Goal: Task Accomplishment & Management: Manage account settings

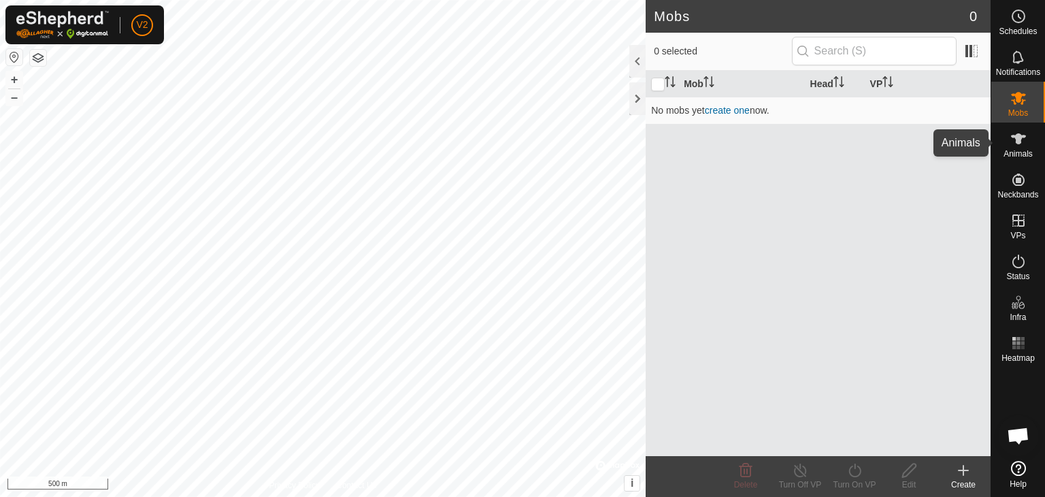
click at [1019, 150] on span "Animals" at bounding box center [1018, 154] width 29 height 8
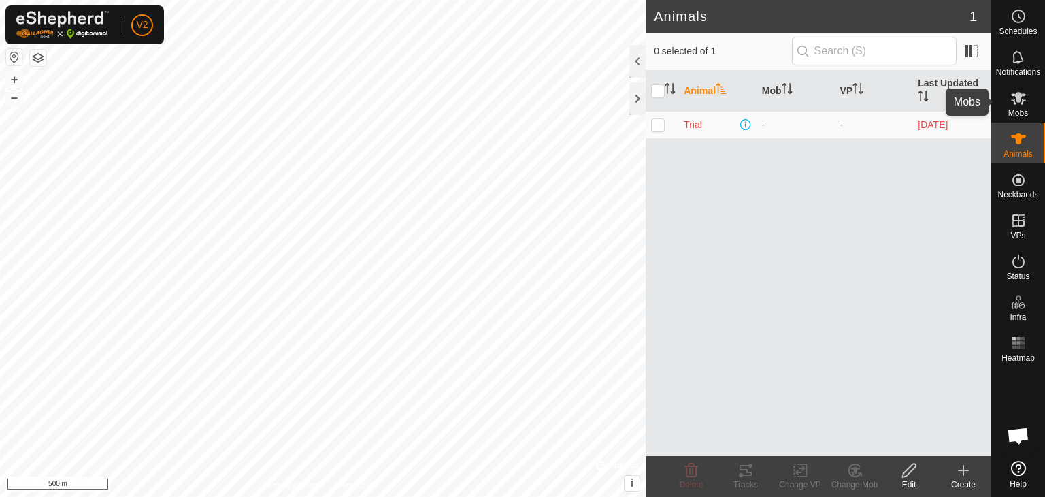
click at [1019, 104] on icon at bounding box center [1018, 98] width 16 height 16
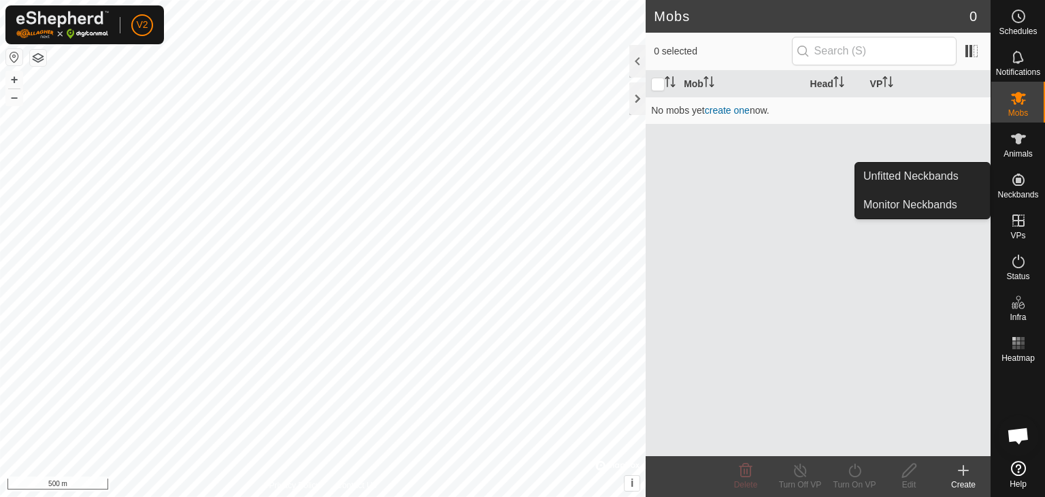
click at [1010, 178] on icon at bounding box center [1018, 179] width 16 height 16
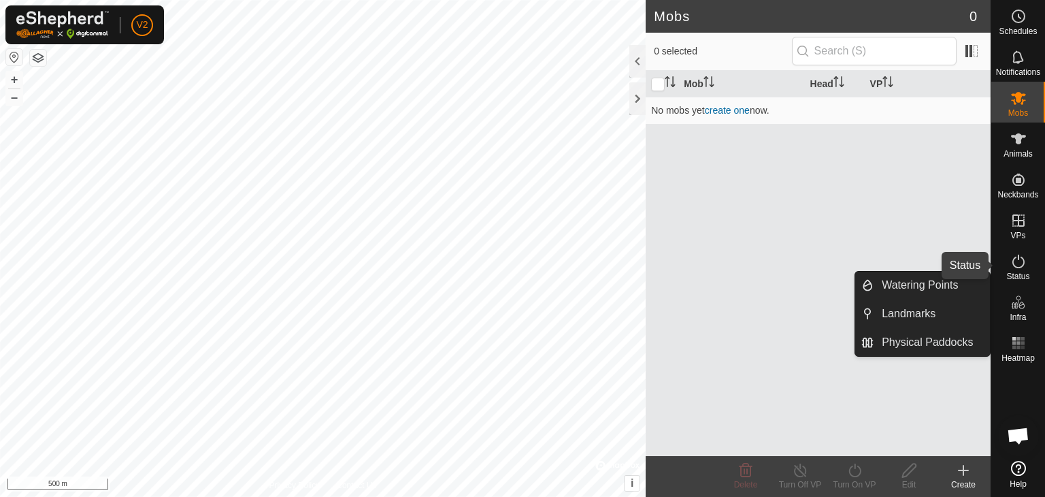
click at [1016, 267] on icon at bounding box center [1019, 261] width 12 height 14
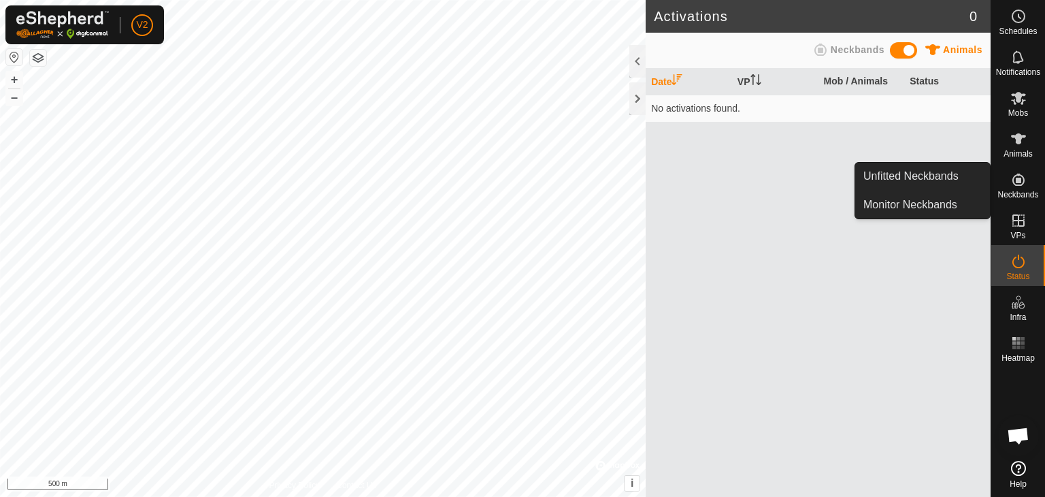
click at [1018, 186] on icon at bounding box center [1019, 180] width 12 height 12
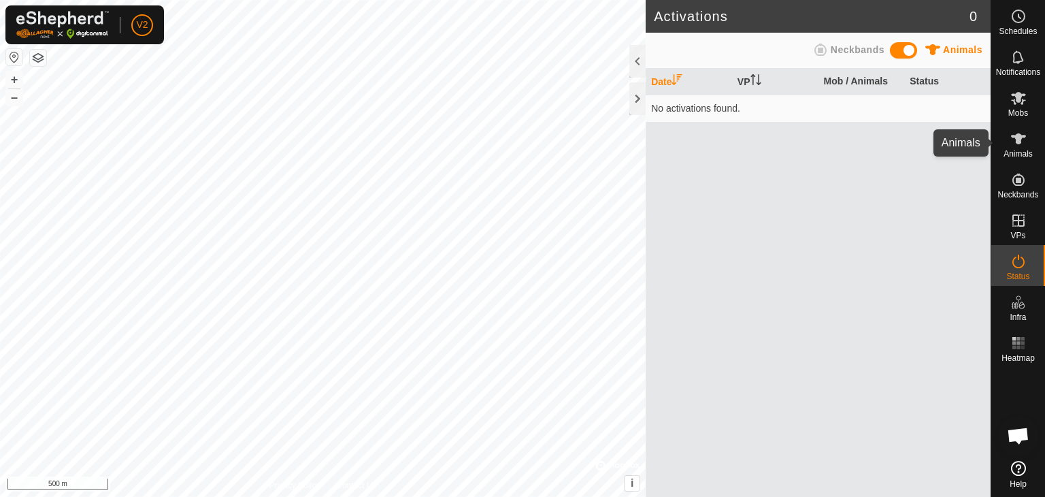
click at [1021, 153] on span "Animals" at bounding box center [1018, 154] width 29 height 8
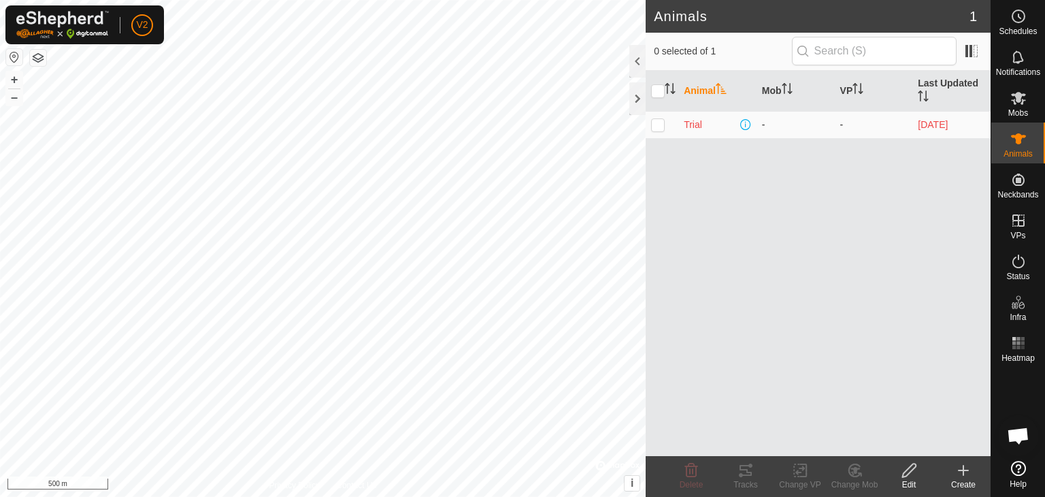
click at [865, 125] on td "-" at bounding box center [874, 124] width 78 height 27
click at [1024, 95] on icon at bounding box center [1018, 98] width 15 height 13
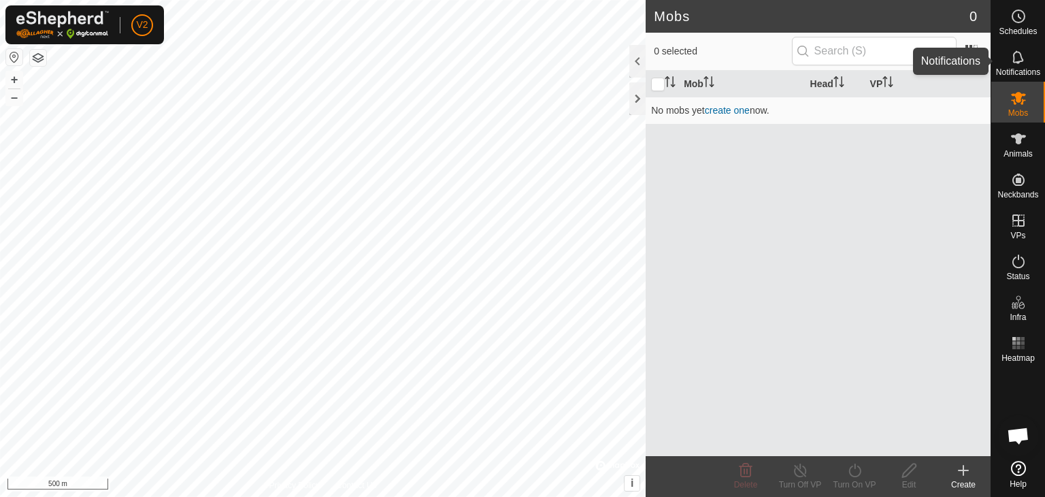
click at [1021, 68] on span "Notifications" at bounding box center [1018, 72] width 44 height 8
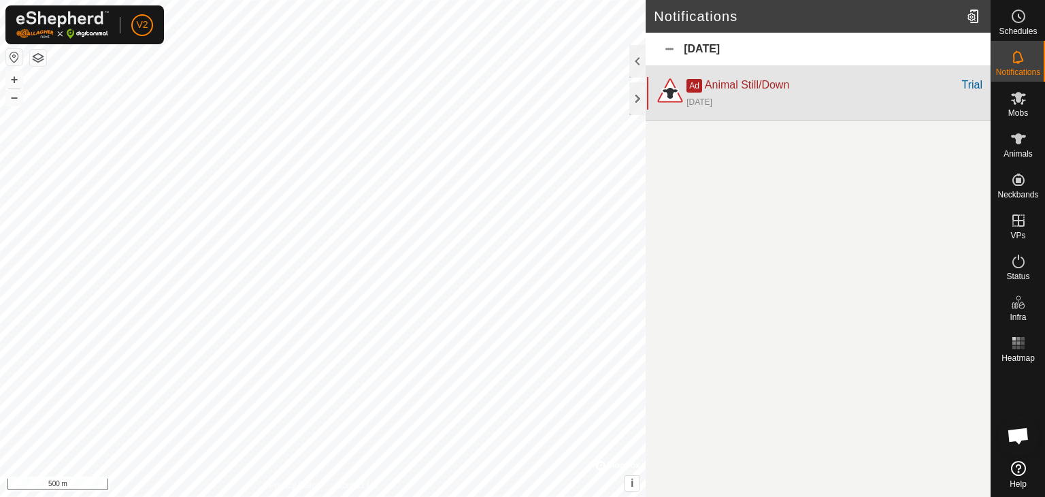
click at [806, 94] on div "[DATE]" at bounding box center [835, 101] width 296 height 16
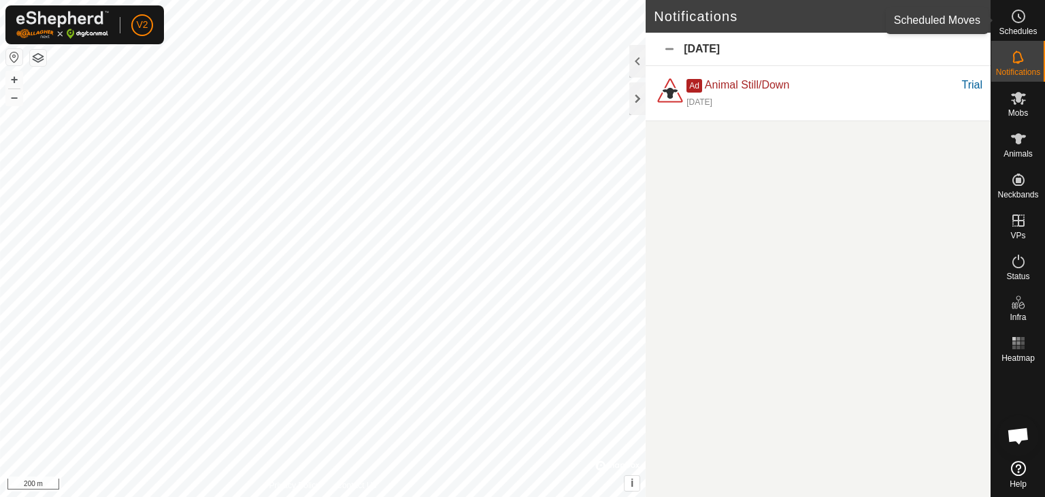
click at [1023, 21] on icon at bounding box center [1018, 16] width 16 height 16
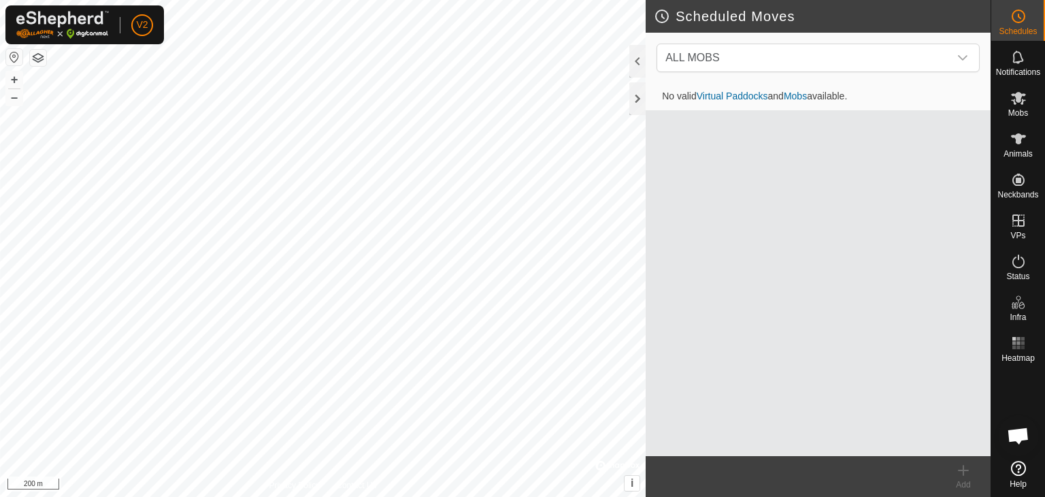
click at [1023, 21] on icon at bounding box center [1018, 16] width 16 height 16
click at [1010, 68] on span "Notifications" at bounding box center [1018, 72] width 44 height 8
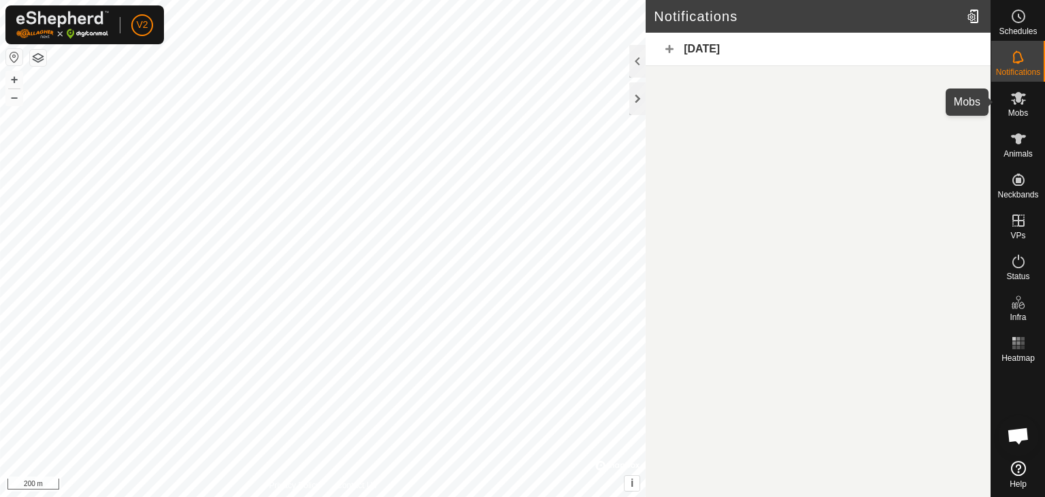
click at [1023, 112] on span "Mobs" at bounding box center [1018, 113] width 20 height 8
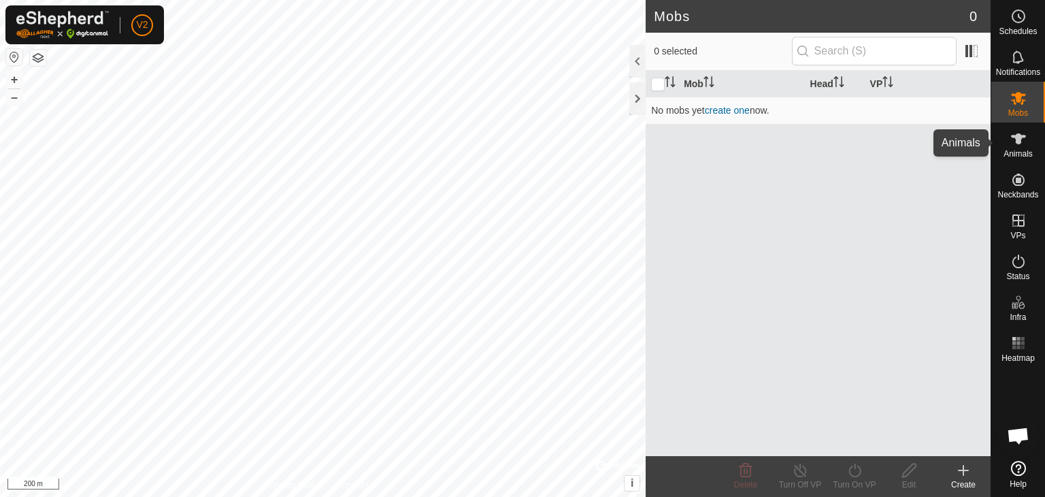
click at [1025, 144] on icon at bounding box center [1018, 139] width 16 height 16
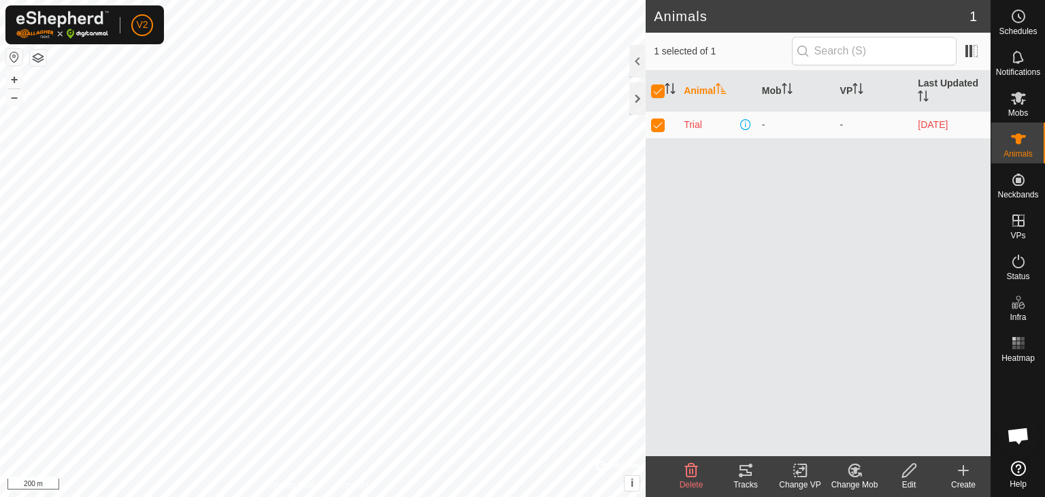
click at [1025, 144] on icon at bounding box center [1018, 139] width 16 height 16
click at [652, 124] on p-checkbox at bounding box center [658, 124] width 14 height 11
checkbox input "false"
click at [700, 119] on span "Trial" at bounding box center [693, 125] width 18 height 14
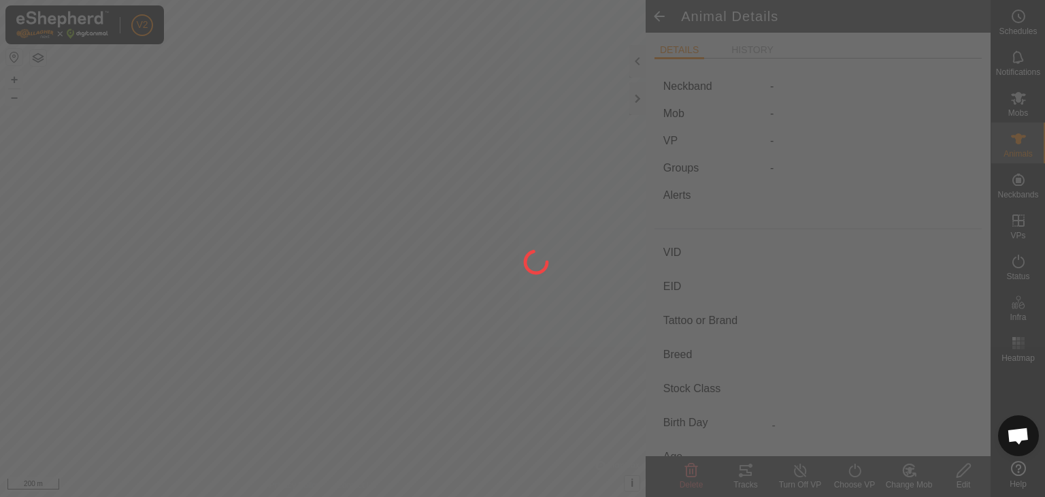
type input "Trial"
type input "-"
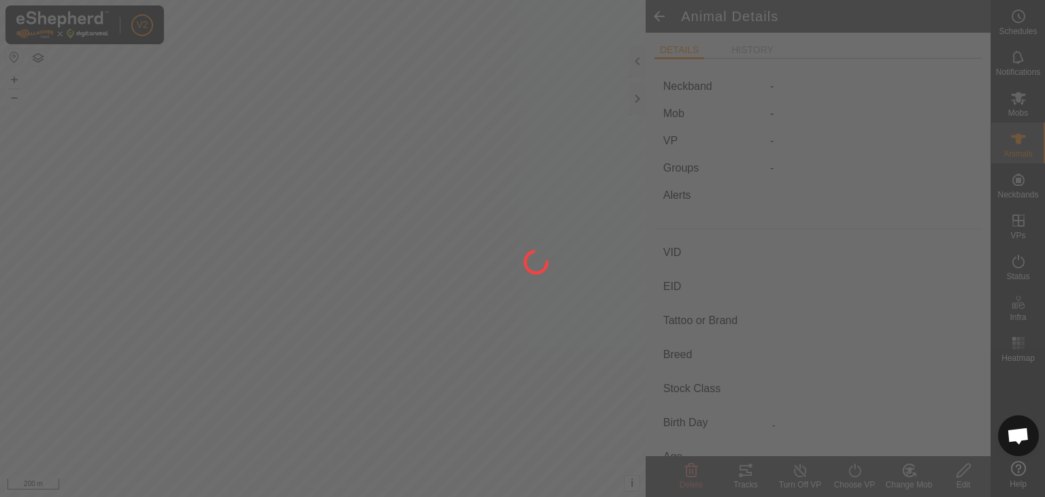
type input "0 kg"
type input "-"
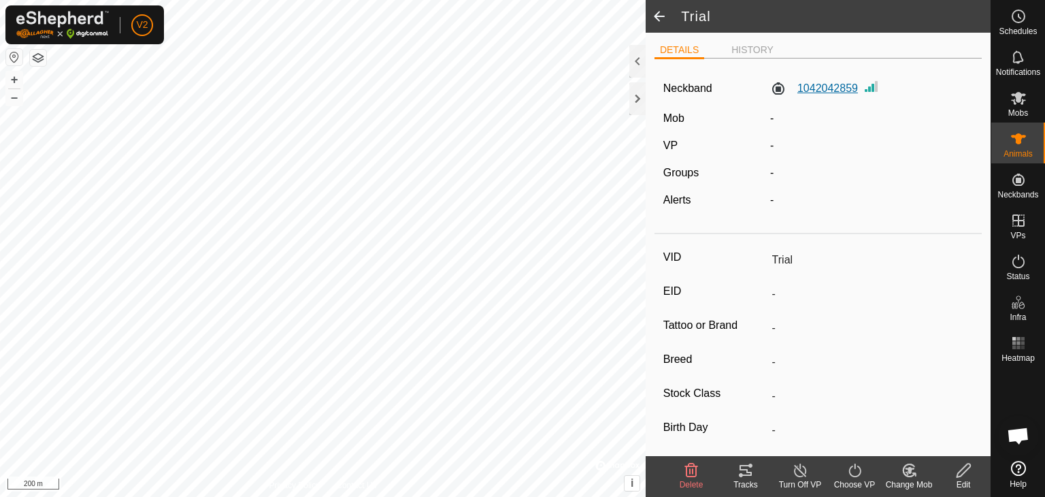
click at [825, 91] on label "1042042859" at bounding box center [814, 88] width 88 height 16
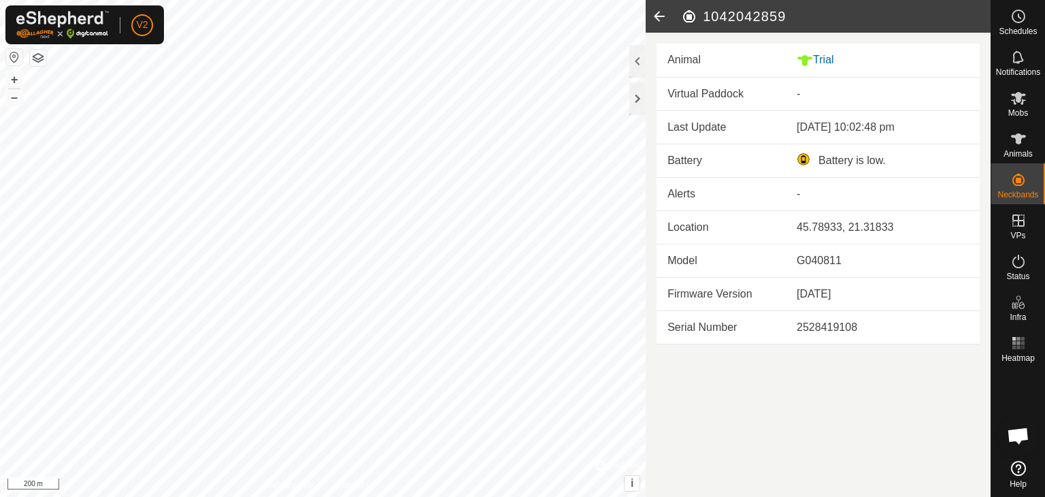
click at [655, 17] on icon at bounding box center [659, 16] width 27 height 33
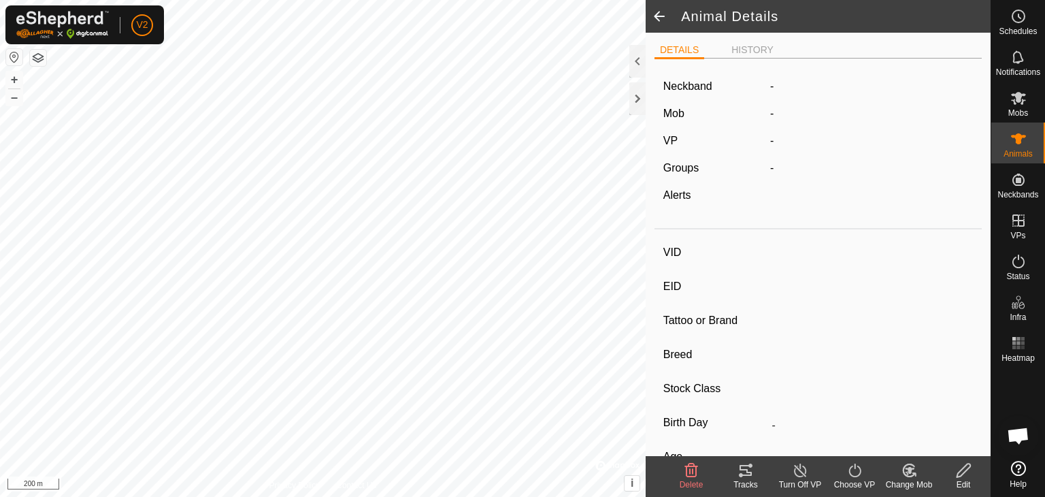
type input "Trial"
type input "-"
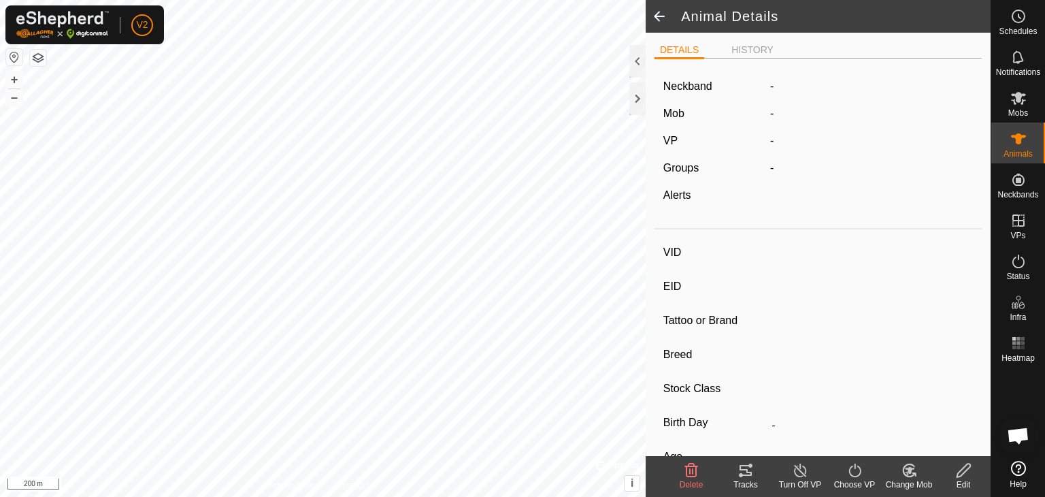
type input "0 kg"
type input "-"
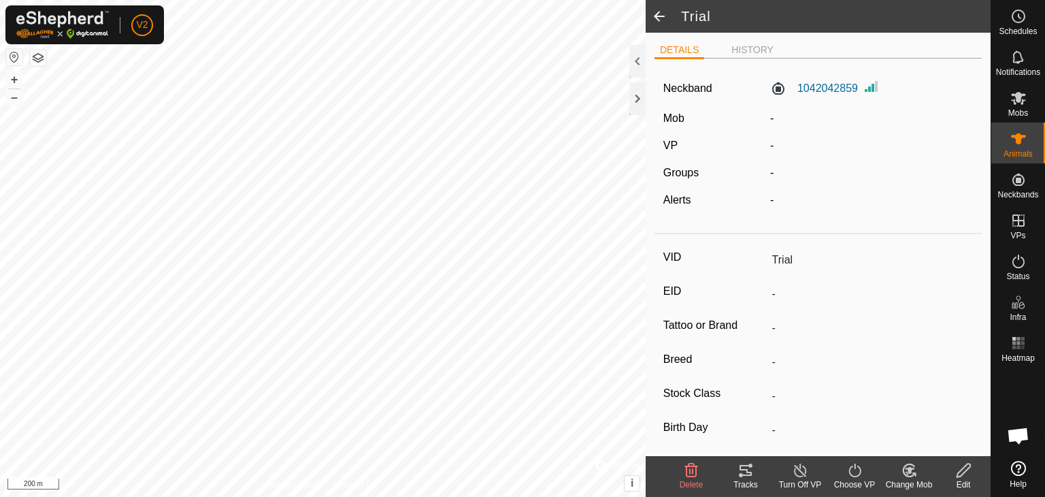
click at [656, 17] on span at bounding box center [659, 16] width 27 height 33
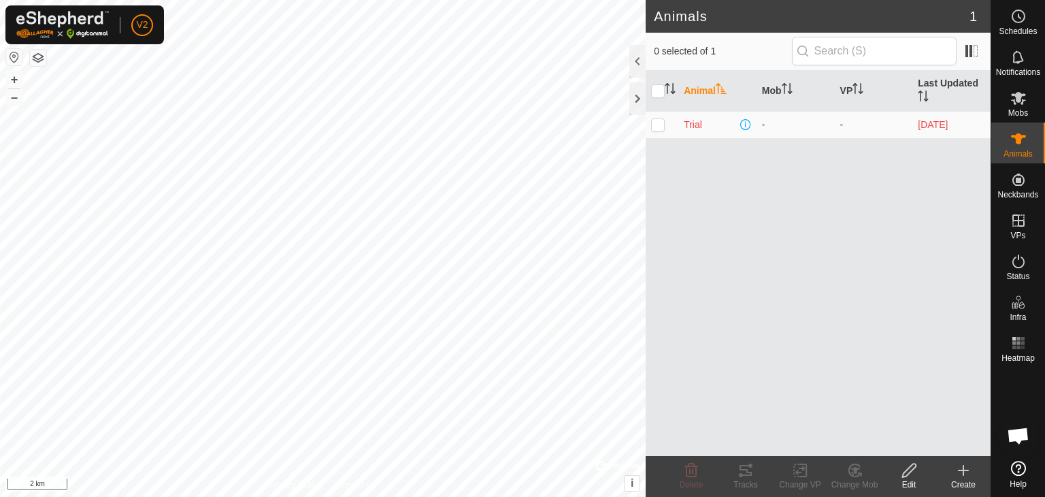
click at [78, 24] on img at bounding box center [62, 25] width 93 height 28
click at [11, 58] on button "button" at bounding box center [14, 57] width 16 height 16
click at [635, 104] on div at bounding box center [637, 98] width 16 height 33
